Goal: Find specific page/section: Find specific page/section

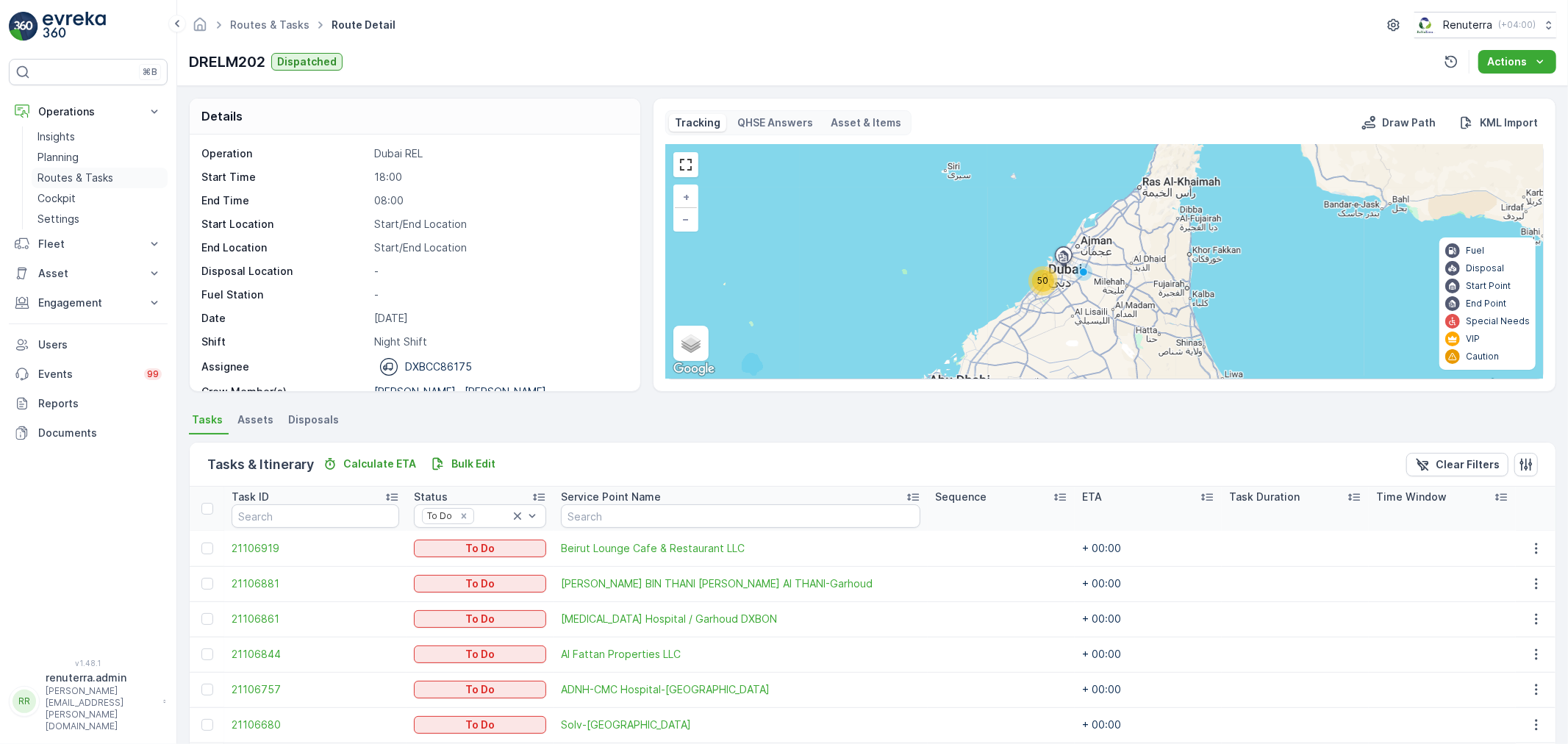
scroll to position [273, 0]
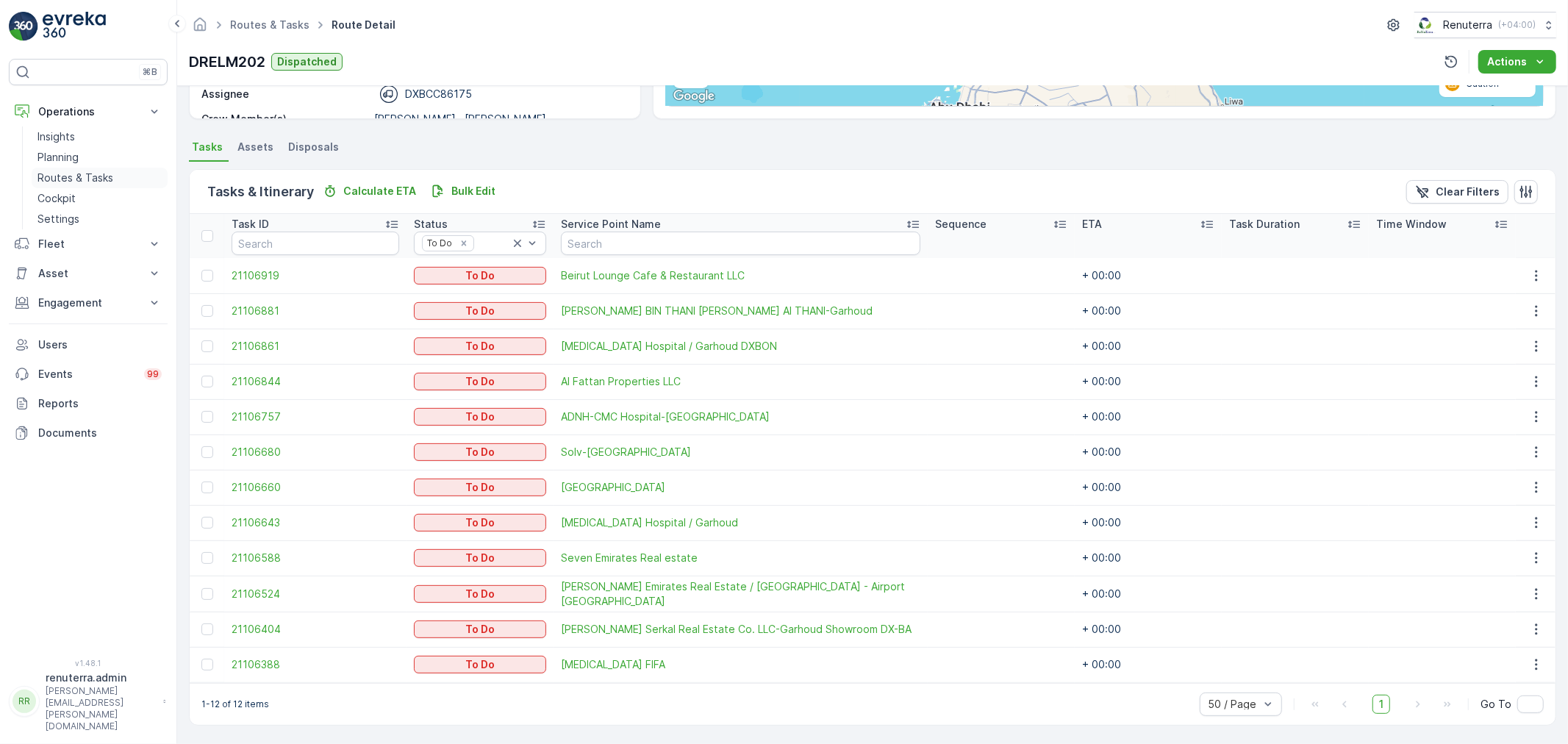
click at [107, 185] on p "Routes & Tasks" at bounding box center [75, 178] width 75 height 15
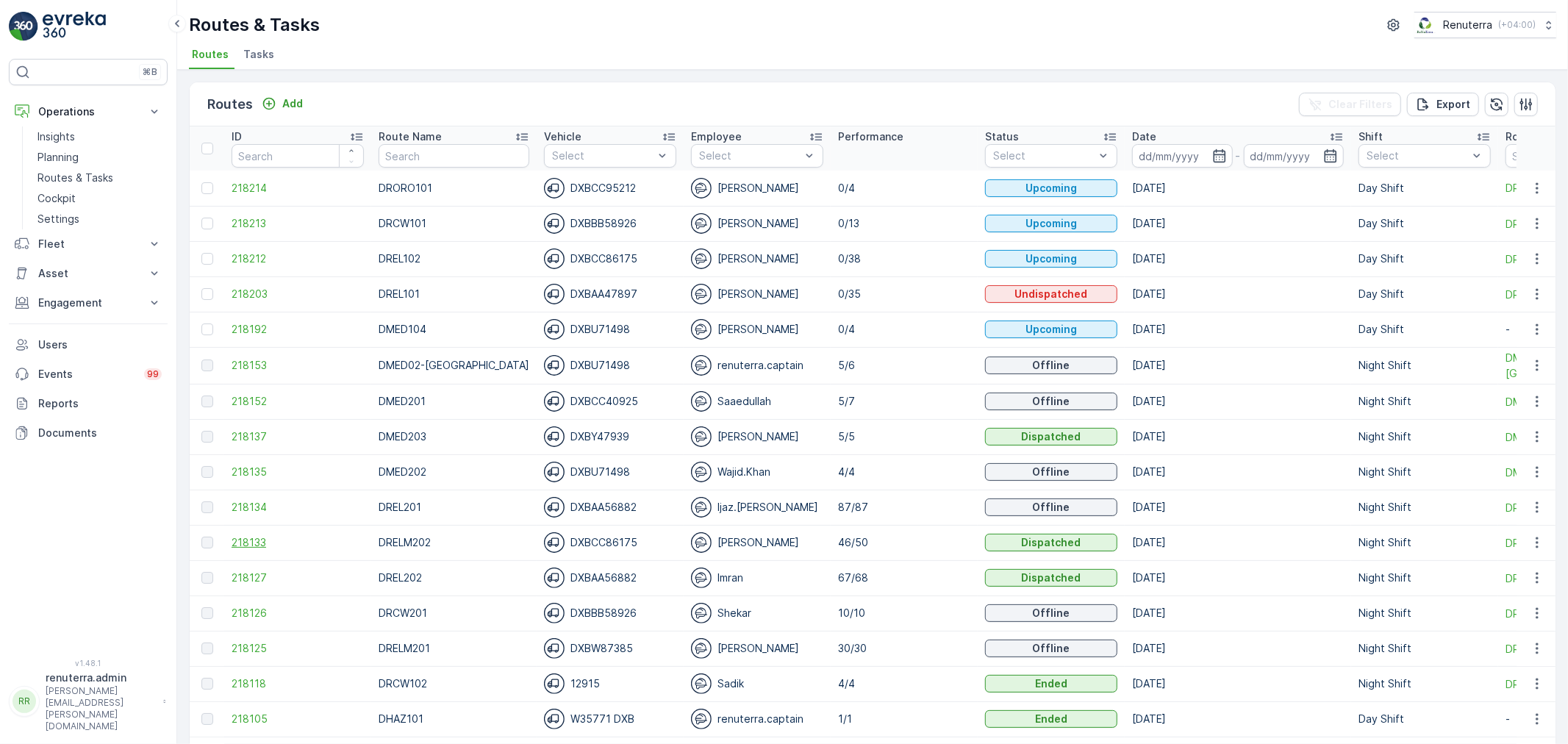
click at [237, 541] on span "218133" at bounding box center [298, 542] width 133 height 15
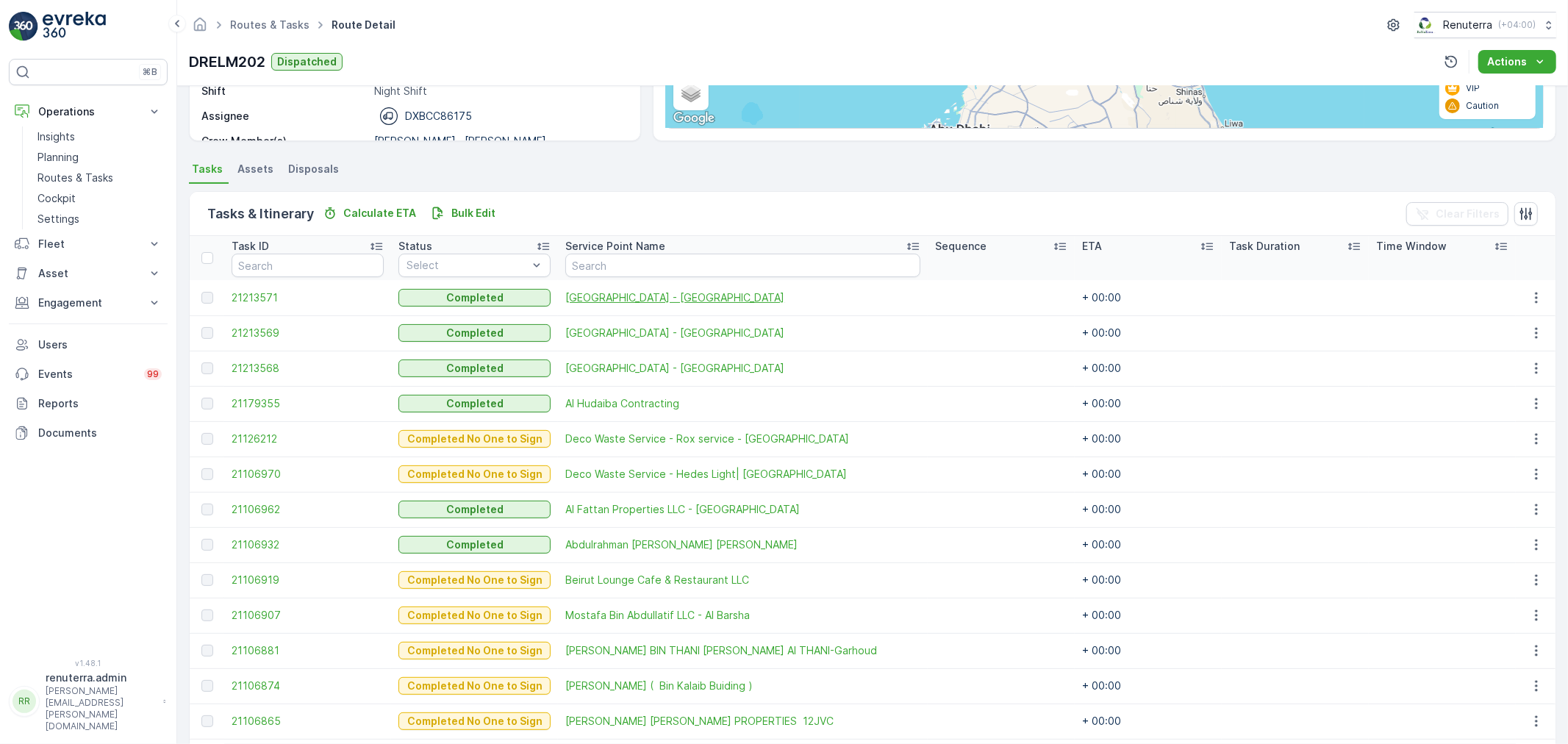
scroll to position [81, 0]
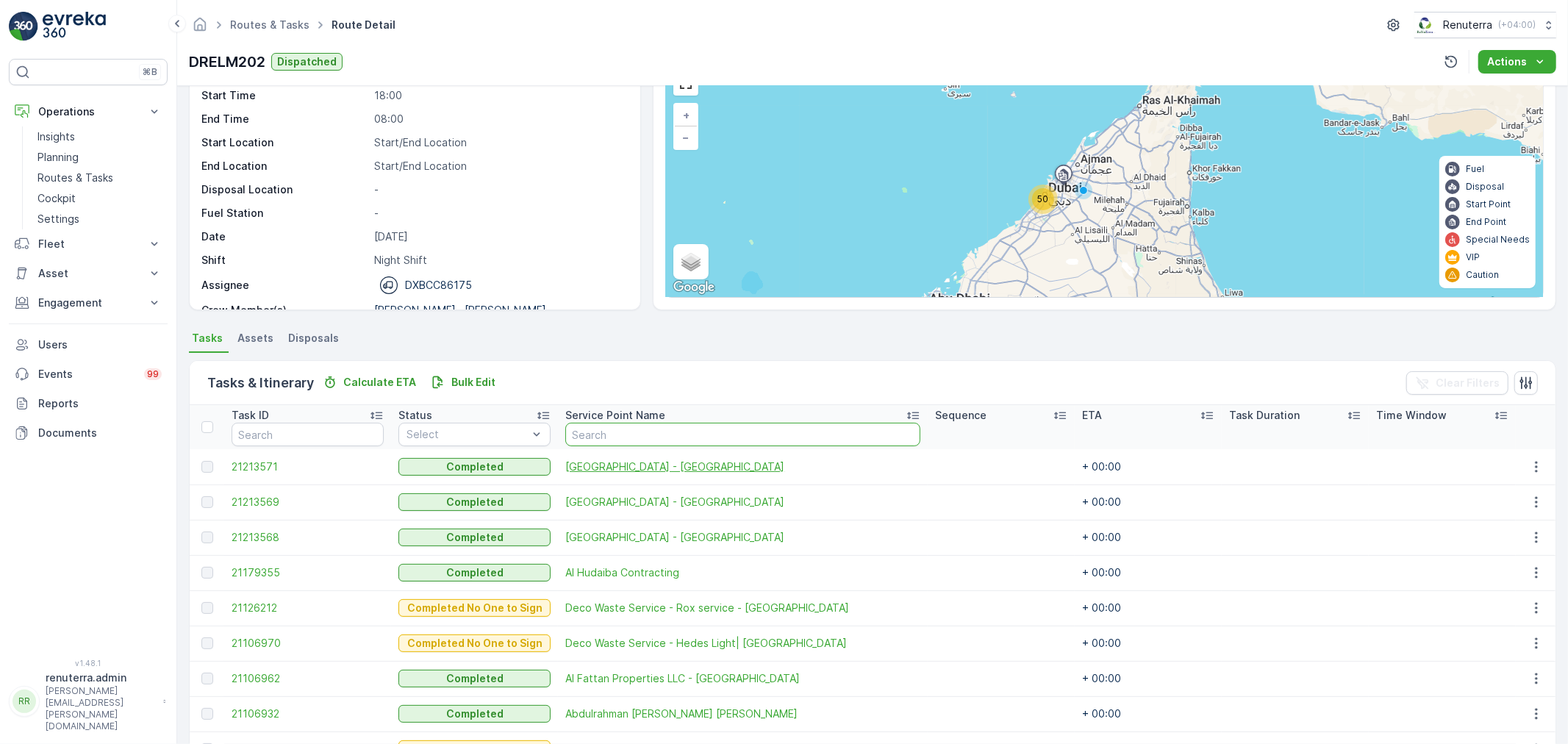
drag, startPoint x: 721, startPoint y: 439, endPoint x: 698, endPoint y: 459, distance: 30.5
click at [721, 438] on input "text" at bounding box center [743, 435] width 355 height 23
drag, startPoint x: 833, startPoint y: 359, endPoint x: 827, endPoint y: 368, distance: 10.8
click at [731, 380] on div "Tasks & Itinerary Calculate ETA Bulk Edit Clear Filters" at bounding box center [872, 382] width 1366 height 44
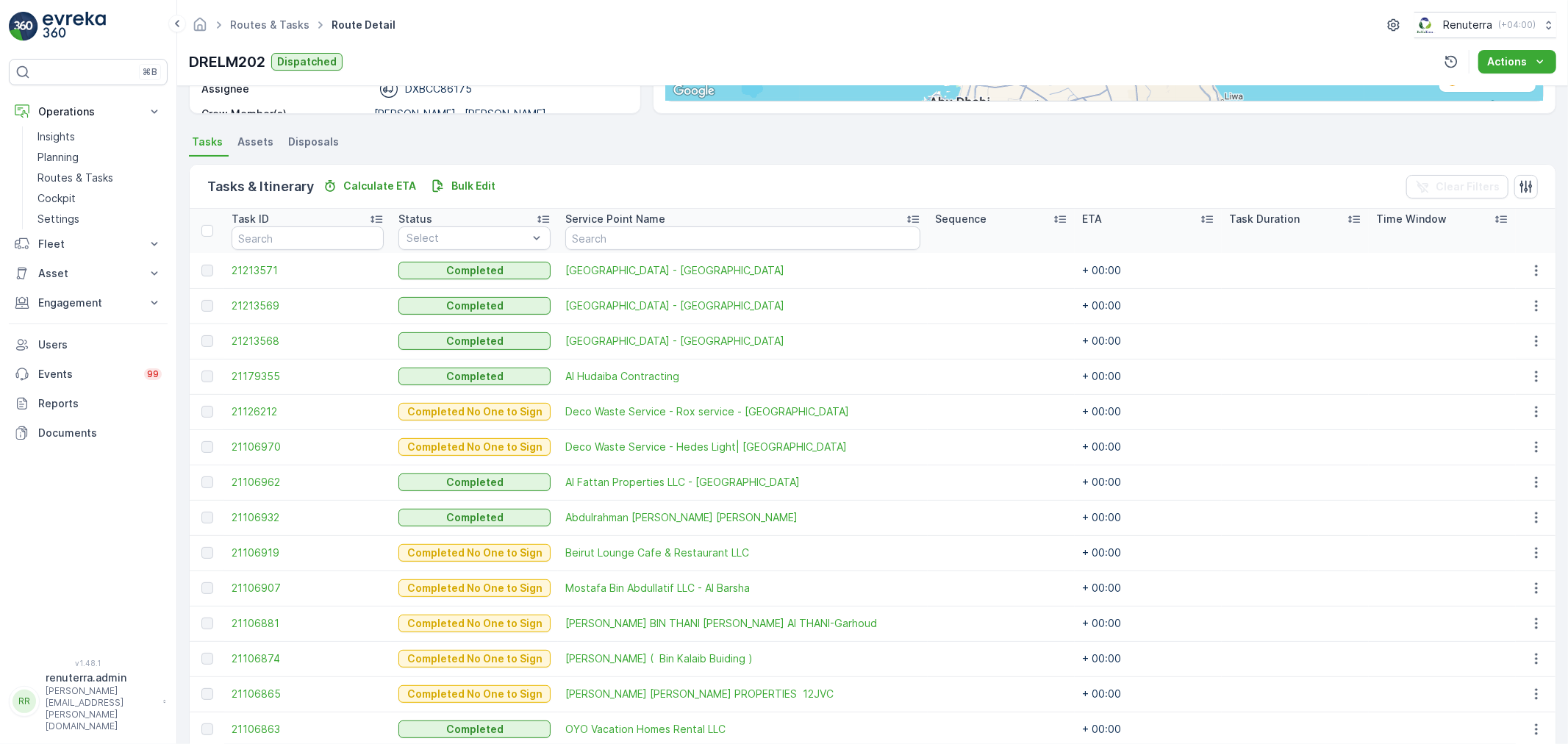
scroll to position [327, 0]
